Goal: Task Accomplishment & Management: Manage account settings

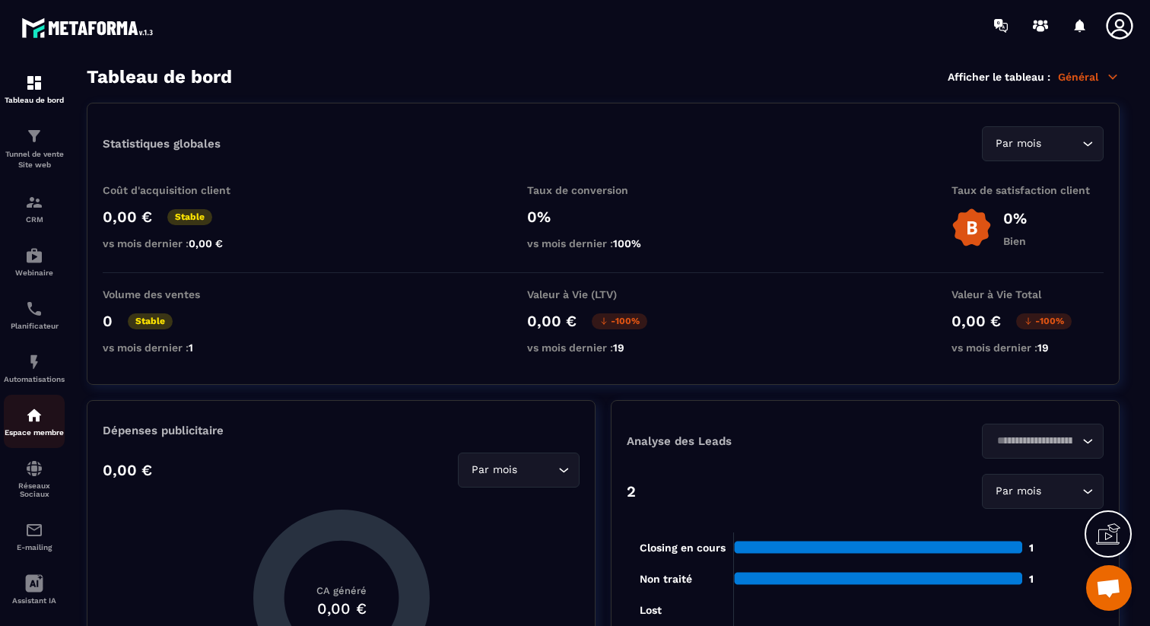
click at [47, 433] on p "Espace membre" at bounding box center [34, 432] width 61 height 8
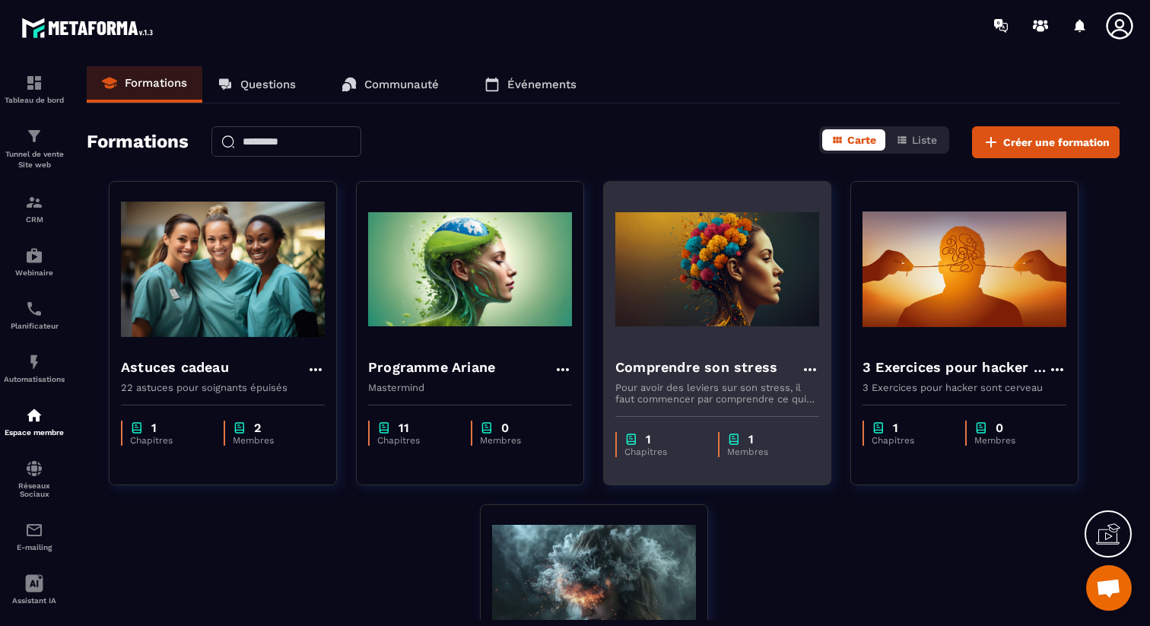
click at [655, 367] on h4 "Comprendre son stress" at bounding box center [696, 367] width 162 height 21
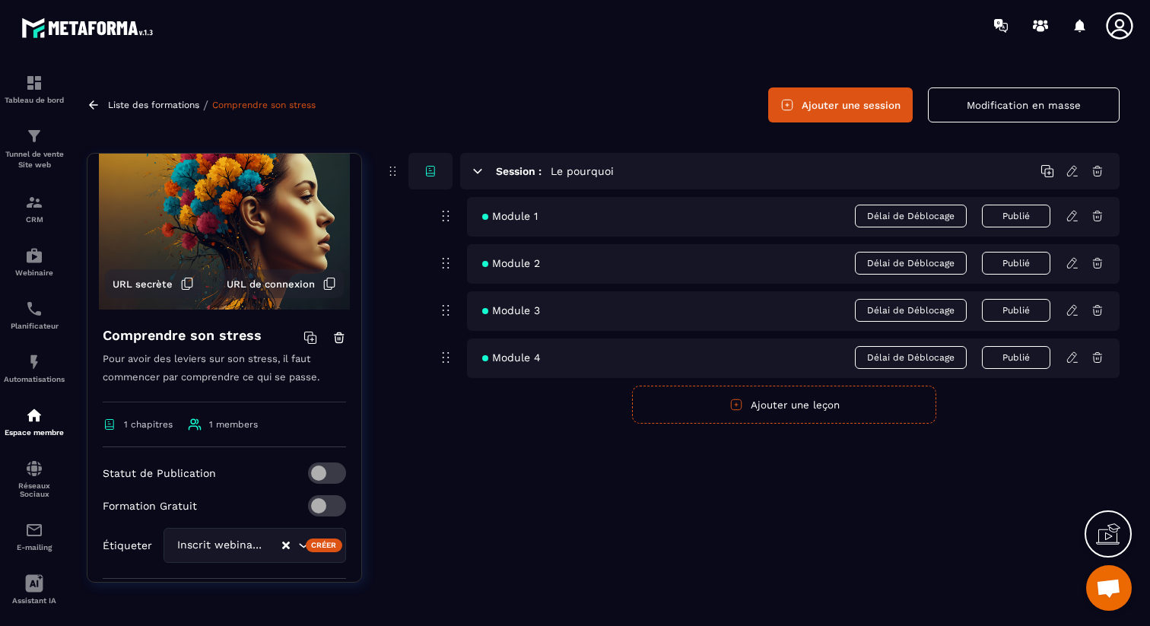
scroll to position [45, 0]
click at [164, 288] on span "URL secrète" at bounding box center [143, 284] width 60 height 11
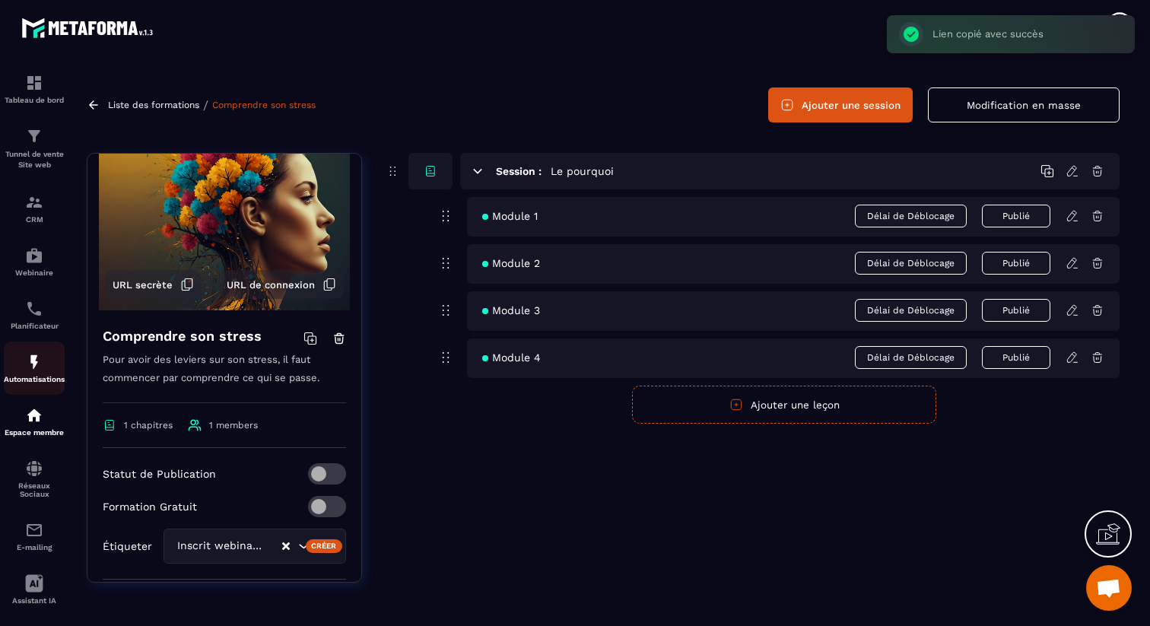
click at [29, 393] on link "Automatisations" at bounding box center [34, 368] width 61 height 53
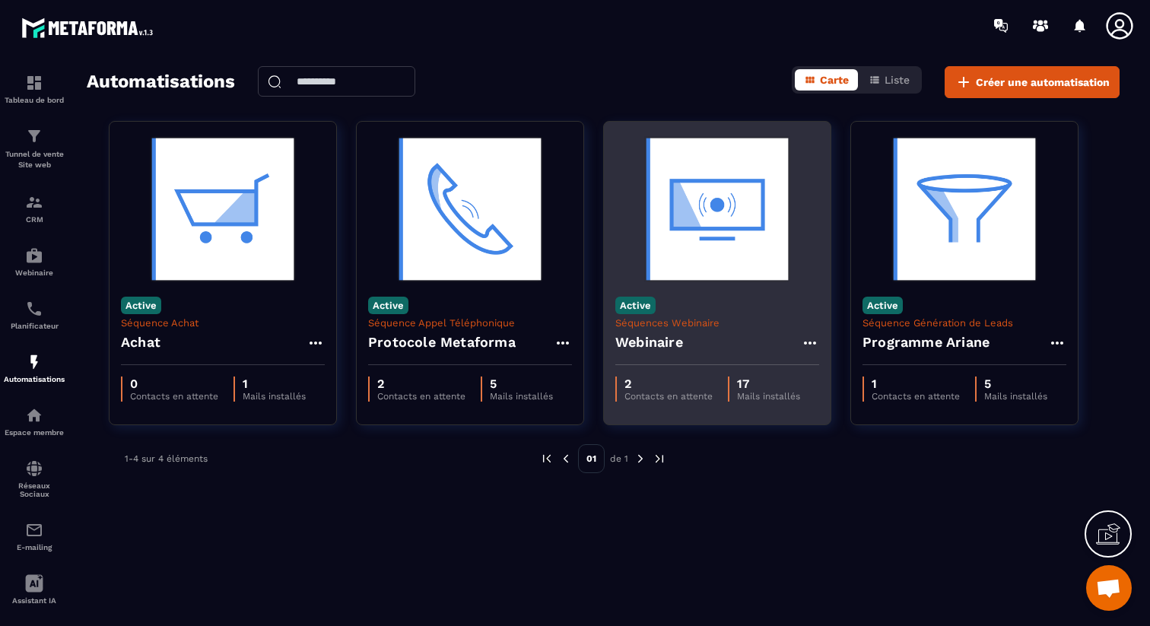
click at [652, 344] on h4 "Webinaire" at bounding box center [649, 342] width 68 height 21
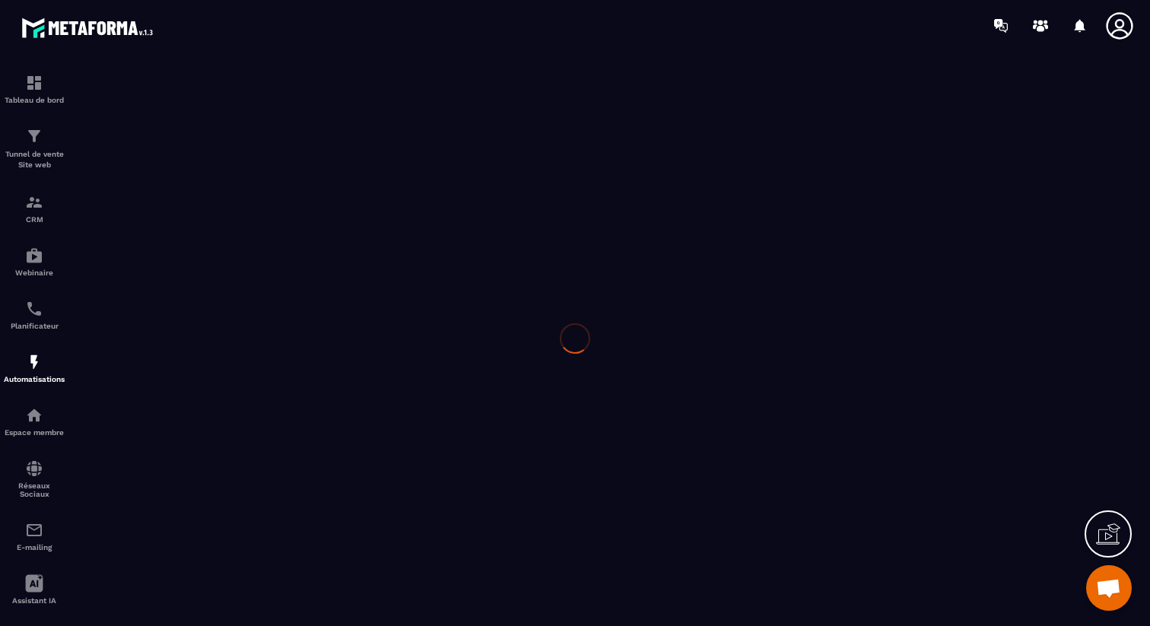
type input "*********"
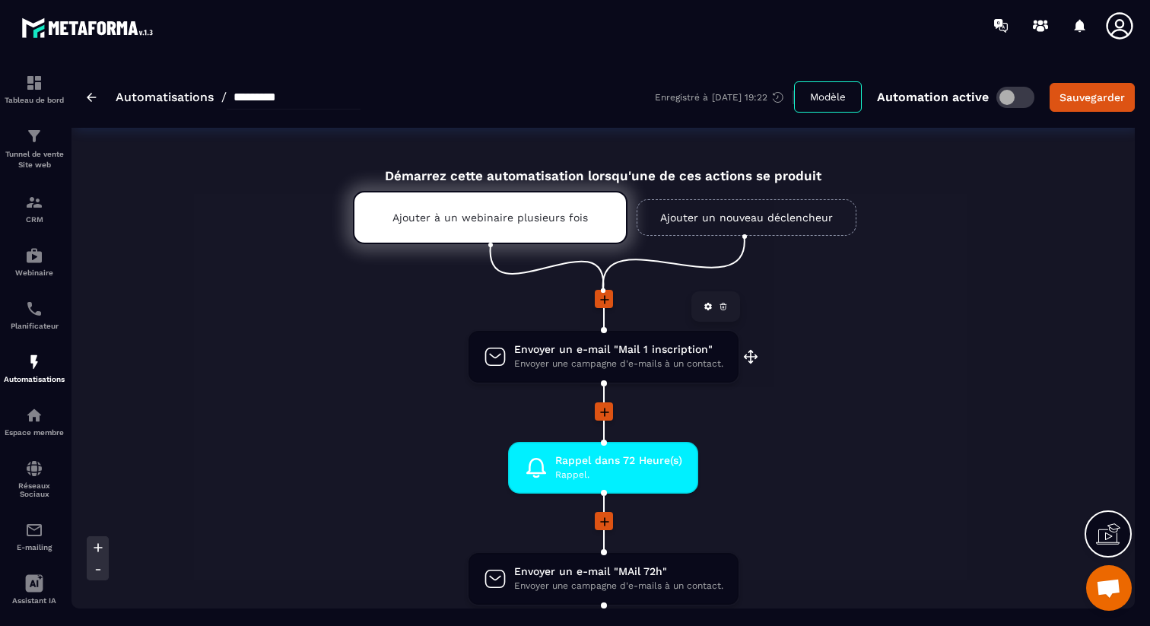
click at [597, 350] on span "Envoyer un e-mail "Mail 1 inscription"" at bounding box center [618, 349] width 209 height 14
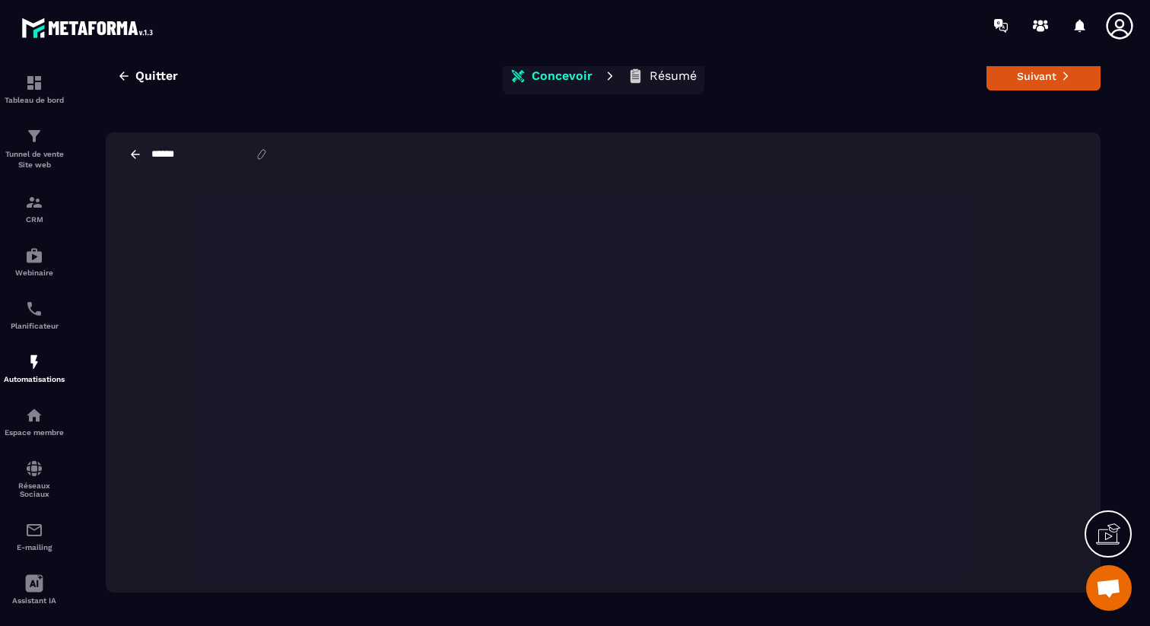
scroll to position [34, 0]
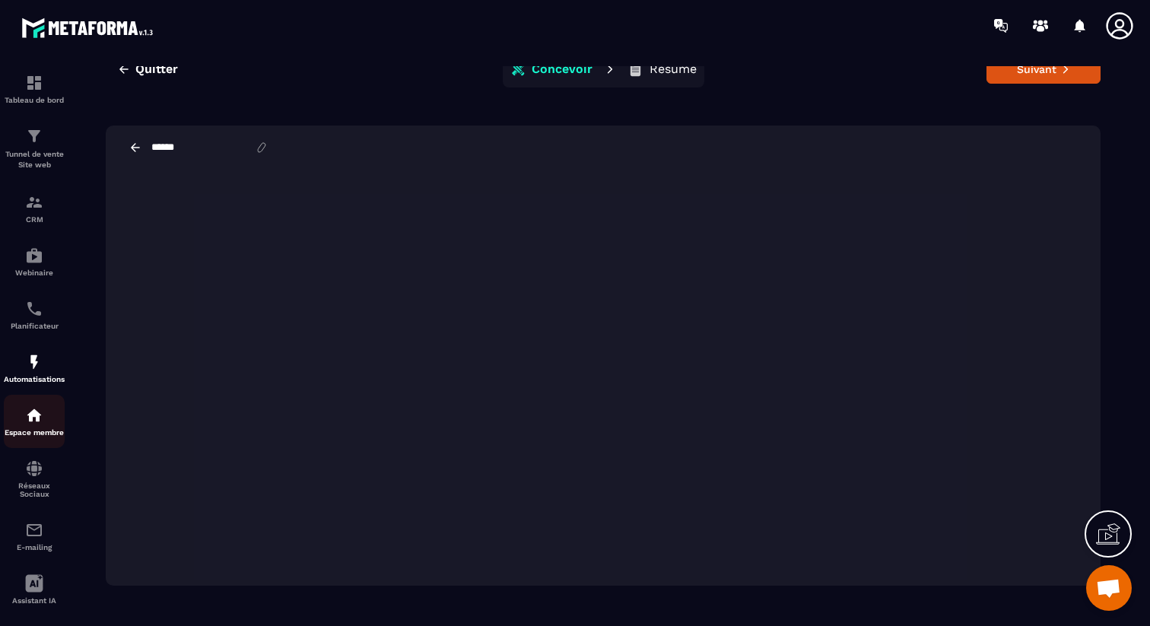
click at [37, 418] on img at bounding box center [34, 415] width 18 height 18
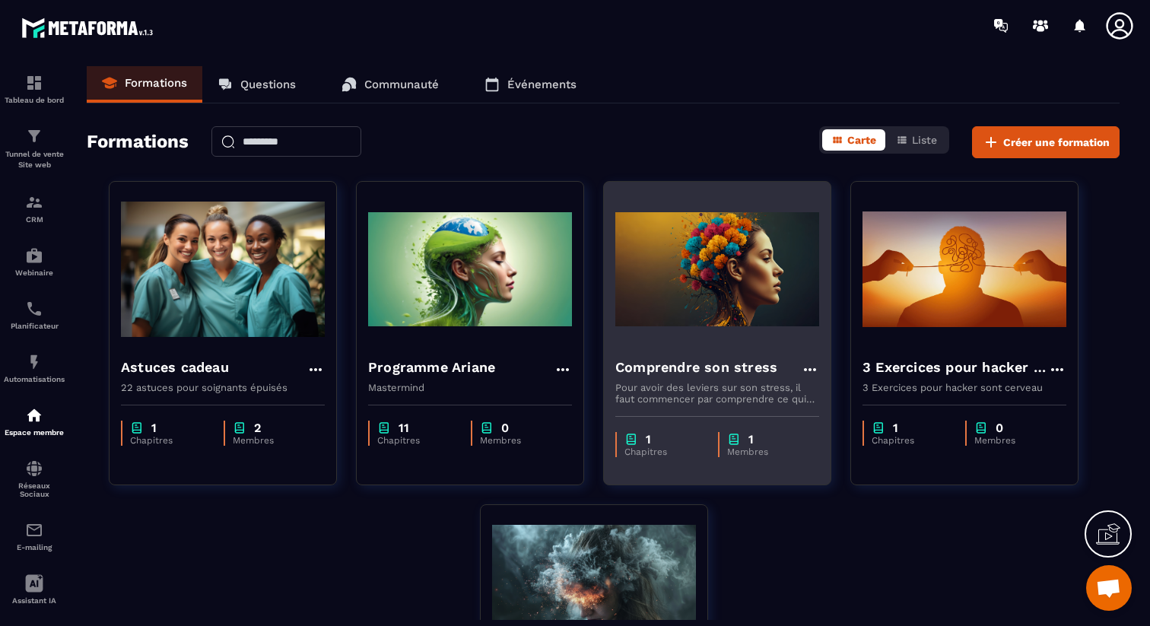
click at [701, 358] on h4 "Comprendre son stress" at bounding box center [696, 367] width 162 height 21
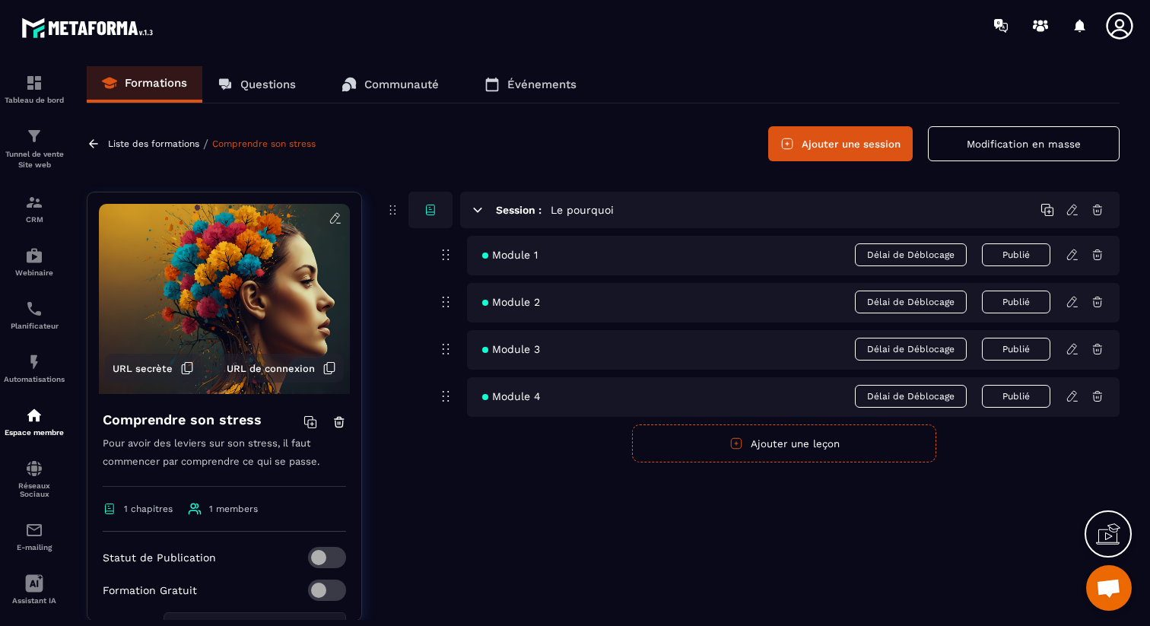
click at [98, 143] on icon at bounding box center [94, 144] width 14 height 14
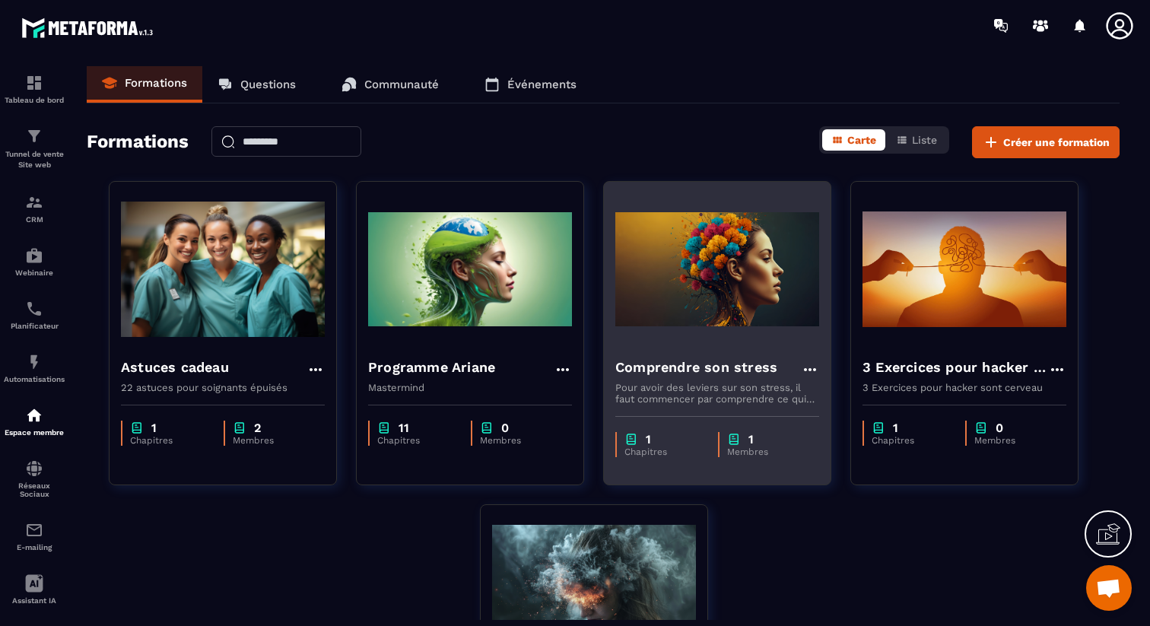
click at [755, 366] on h4 "Comprendre son stress" at bounding box center [696, 367] width 162 height 21
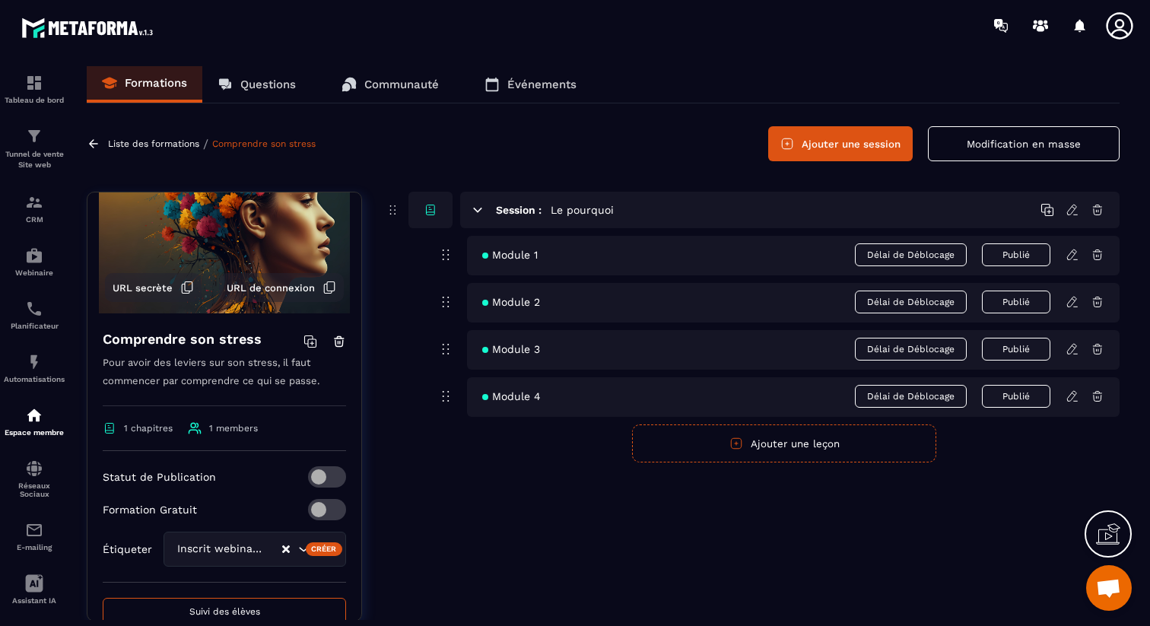
scroll to position [208, 0]
